Goal: Information Seeking & Learning: Check status

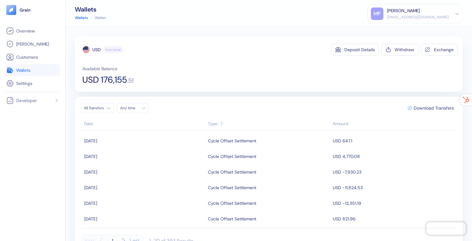
scroll to position [11, 0]
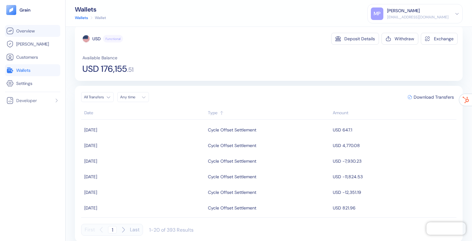
click at [27, 32] on span "Overview" at bounding box center [25, 31] width 18 height 6
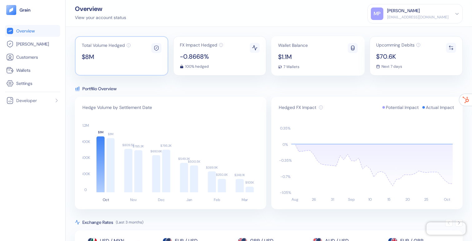
click at [125, 58] on span "$8M" at bounding box center [106, 57] width 49 height 6
click at [221, 45] on icon at bounding box center [221, 45] width 4 height 4
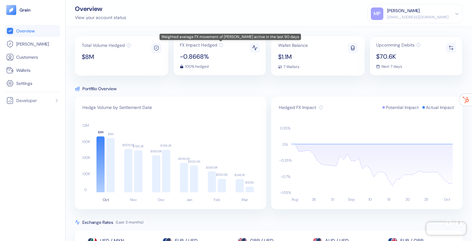
click at [221, 44] on icon at bounding box center [221, 45] width 4 height 4
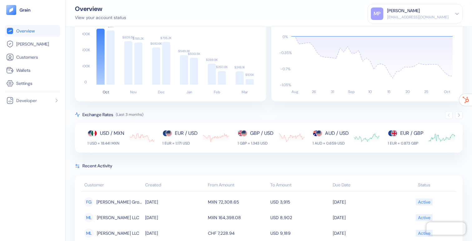
scroll to position [114, 0]
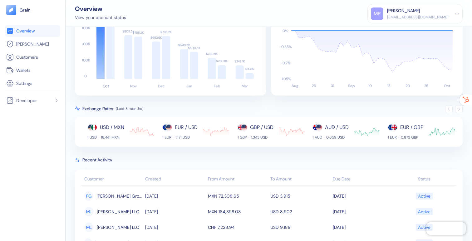
click at [457, 109] on icon "button" at bounding box center [459, 109] width 4 height 4
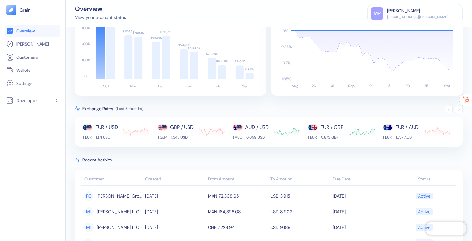
click at [458, 109] on icon "button" at bounding box center [459, 109] width 4 height 4
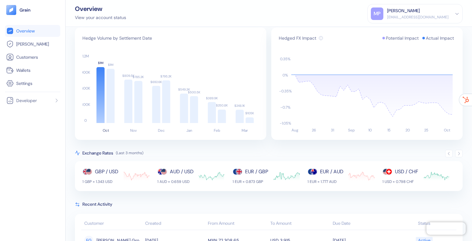
scroll to position [235, 0]
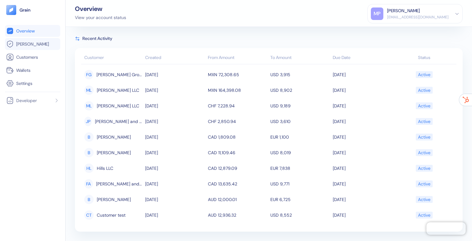
click at [17, 44] on span "[PERSON_NAME]" at bounding box center [32, 44] width 33 height 6
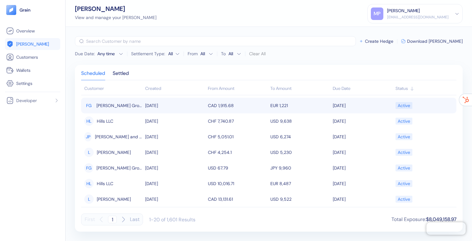
click at [142, 103] on td "[PERSON_NAME] Group" at bounding box center [112, 106] width 62 height 16
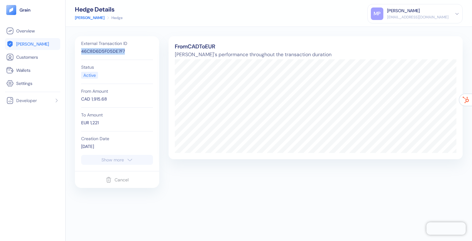
drag, startPoint x: 124, startPoint y: 52, endPoint x: 74, endPoint y: 52, distance: 50.3
click at [74, 52] on div "External Transaction ID 46C8D6D5F05DE7F7 Status Active From Amount CAD 1,915.68…" at bounding box center [269, 134] width 406 height 214
click at [127, 161] on icon "button" at bounding box center [130, 159] width 6 height 7
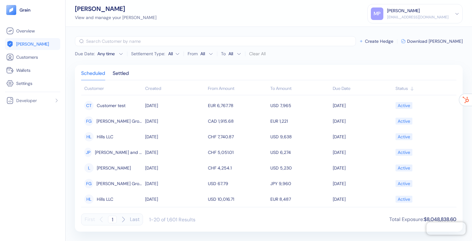
click at [173, 54] on html "Pingdom Check: App Online Overview [PERSON_NAME] Customers Wallets Settings Dev…" at bounding box center [236, 120] width 472 height 241
click at [196, 52] on html "Pingdom Check: App Online Overview [PERSON_NAME] Customers Wallets Settings Dev…" at bounding box center [236, 120] width 472 height 241
click at [204, 52] on html "Pingdom Check: App Online Overview [PERSON_NAME] Customers Wallets Settings Dev…" at bounding box center [236, 120] width 472 height 241
click at [125, 72] on div "Settled" at bounding box center [121, 75] width 16 height 9
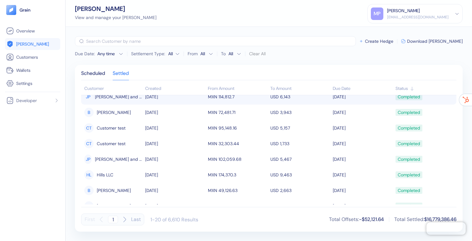
scroll to position [205, 0]
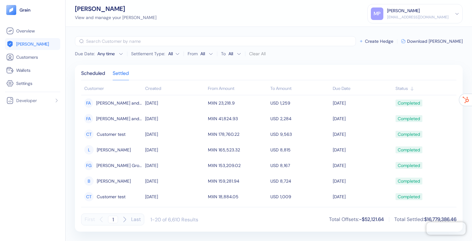
click at [442, 45] on div "​ Create Hedge Download [PERSON_NAME]" at bounding box center [269, 41] width 388 height 10
click at [443, 39] on span "Download [PERSON_NAME]" at bounding box center [435, 41] width 56 height 4
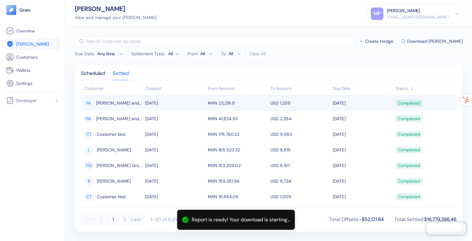
scroll to position [193, 0]
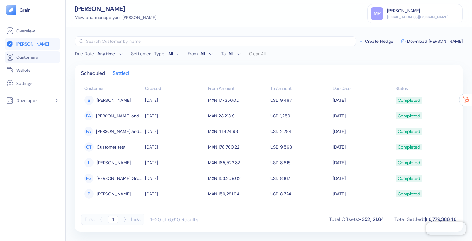
click at [27, 54] on span "Customers" at bounding box center [27, 57] width 22 height 6
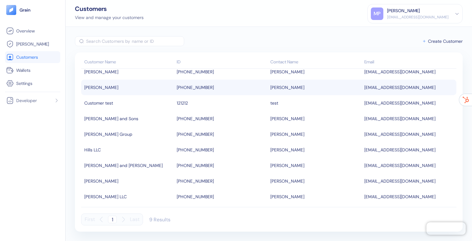
scroll to position [4, 0]
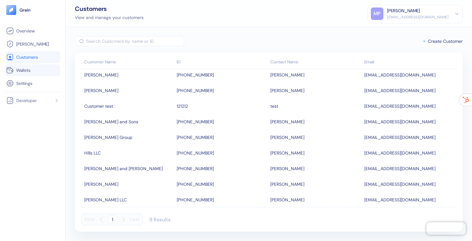
click at [30, 73] on span "Wallets" at bounding box center [23, 70] width 14 height 6
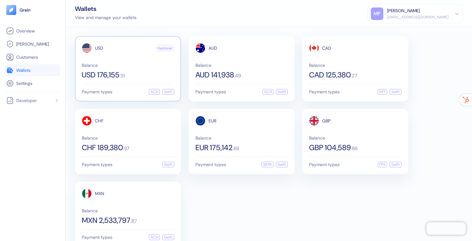
scroll to position [4, 0]
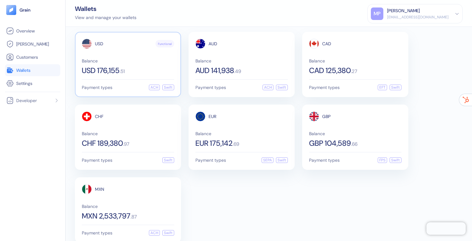
click at [133, 57] on div "USD Functional Balance USD 176,155 . 51" at bounding box center [128, 57] width 92 height 36
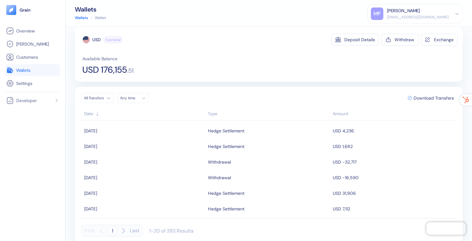
scroll to position [12, 0]
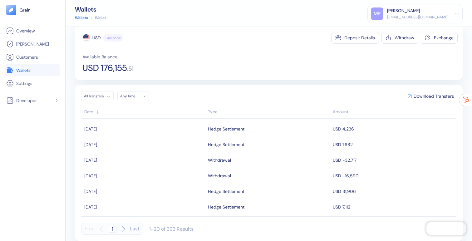
click at [211, 113] on div "Type" at bounding box center [269, 112] width 122 height 7
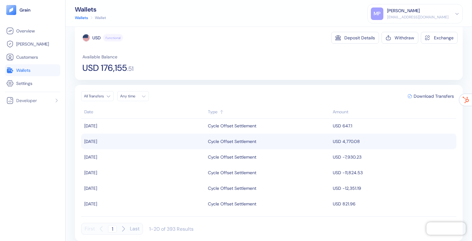
scroll to position [0, 0]
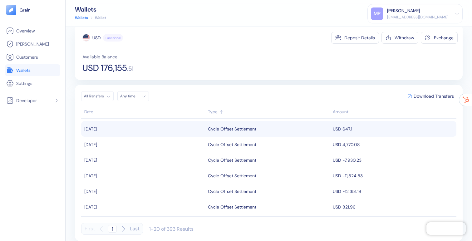
click at [224, 127] on div "Cycle Offset Settlement" at bounding box center [232, 129] width 48 height 11
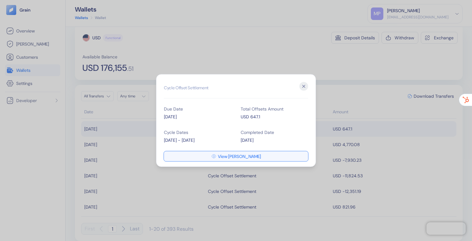
click at [216, 154] on icon "button" at bounding box center [213, 156] width 5 height 5
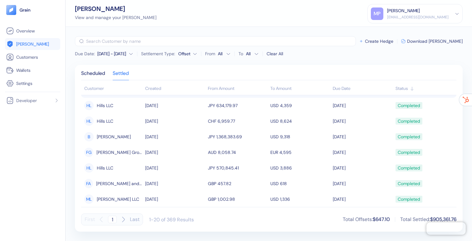
scroll to position [50, 0]
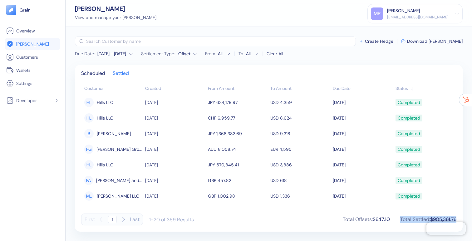
drag, startPoint x: 398, startPoint y: 220, endPoint x: 468, endPoint y: 222, distance: 70.6
click at [468, 222] on div "Due Date : [DATE] - [DATE] Settlement Type: Offset From All To All Clear All ​ …" at bounding box center [269, 134] width 406 height 214
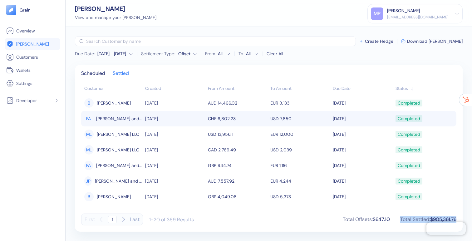
scroll to position [205, 0]
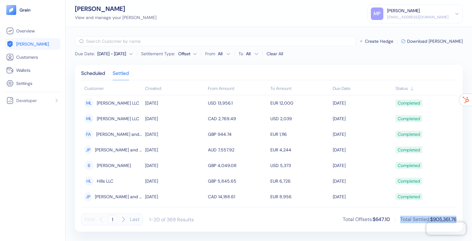
click at [124, 219] on icon "button" at bounding box center [123, 219] width 7 height 7
type input "2"
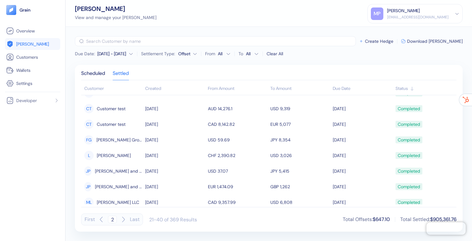
click at [375, 224] on div "Total Offsets : $647.10 Total Settled : $905,361.76" at bounding box center [400, 220] width 114 height 12
drag, startPoint x: 371, startPoint y: 219, endPoint x: 382, endPoint y: 219, distance: 10.9
click at [382, 219] on span "$647.10" at bounding box center [381, 219] width 17 height 7
click at [47, 43] on link "[PERSON_NAME]" at bounding box center [32, 43] width 53 height 7
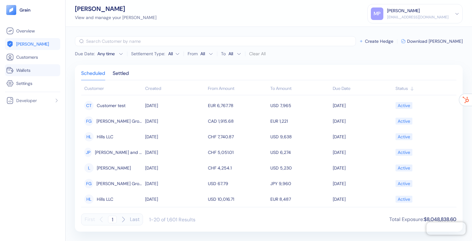
click at [30, 72] on span "Wallets" at bounding box center [23, 70] width 14 height 6
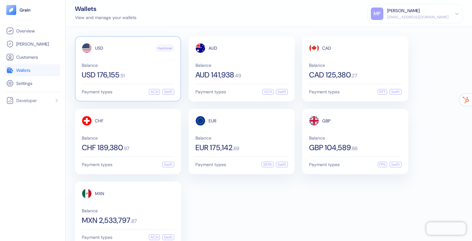
click at [104, 66] on span "Balance" at bounding box center [128, 65] width 92 height 4
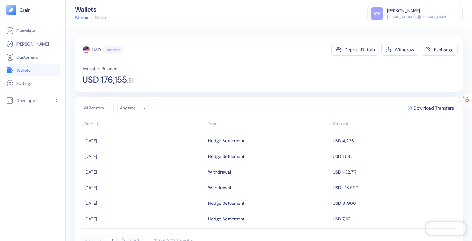
click at [216, 122] on div "Type" at bounding box center [269, 124] width 122 height 7
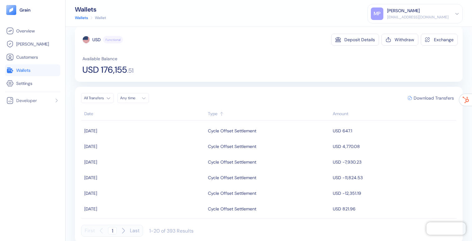
click at [426, 97] on span "Download Transfers" at bounding box center [434, 98] width 40 height 4
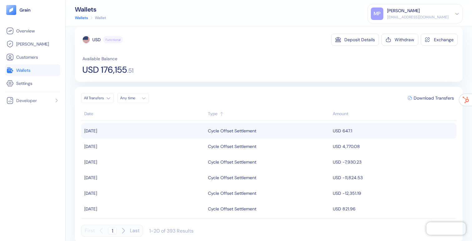
click at [238, 131] on div "Cycle Offset Settlement" at bounding box center [232, 130] width 48 height 11
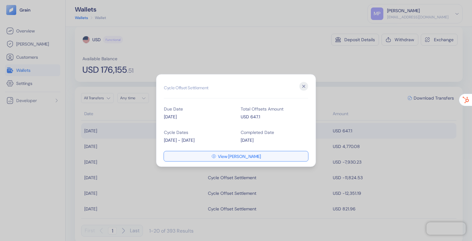
click at [224, 156] on button "View [PERSON_NAME]" at bounding box center [236, 156] width 144 height 10
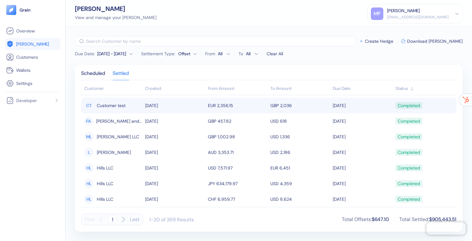
click at [258, 107] on td "EUR 2,356.15" at bounding box center [237, 106] width 62 height 16
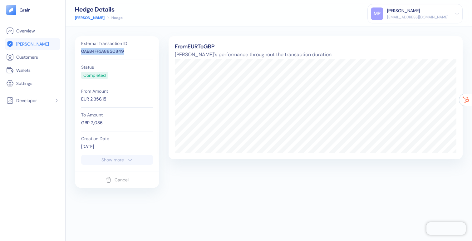
drag, startPoint x: 124, startPoint y: 51, endPoint x: 81, endPoint y: 52, distance: 42.8
click at [81, 52] on div "0ABB4FF3A8850849" at bounding box center [117, 51] width 72 height 7
